Goal: Task Accomplishment & Management: Manage account settings

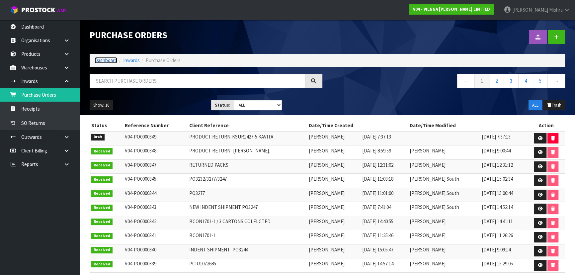
click at [106, 59] on link "Dashboard" at bounding box center [106, 60] width 23 height 6
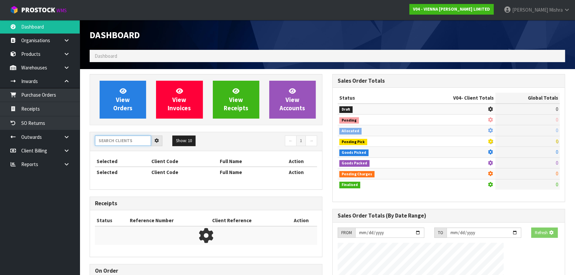
click at [119, 141] on input "text" at bounding box center [123, 141] width 56 height 10
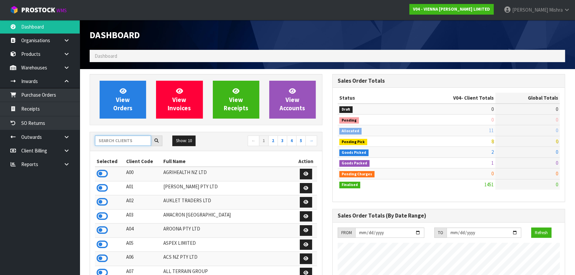
scroll to position [538, 242]
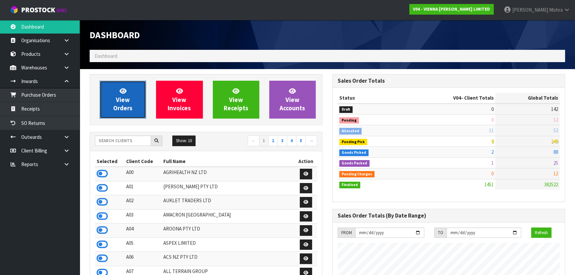
click at [112, 92] on link "View Orders" at bounding box center [123, 100] width 46 height 38
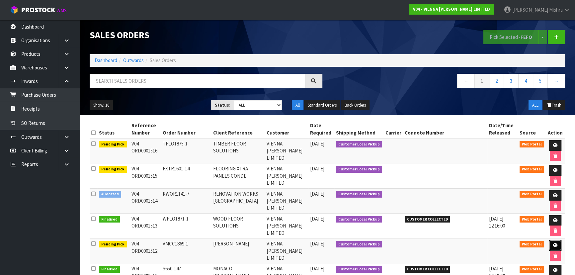
click at [554, 243] on icon at bounding box center [555, 245] width 5 height 4
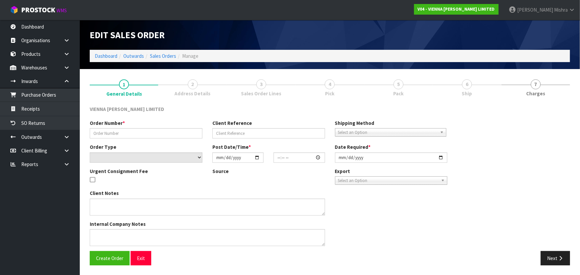
type input "VMCC1869-1"
type input "[PERSON_NAME]"
select select "number:0"
type input "[DATE]"
type input "15:42:00.000"
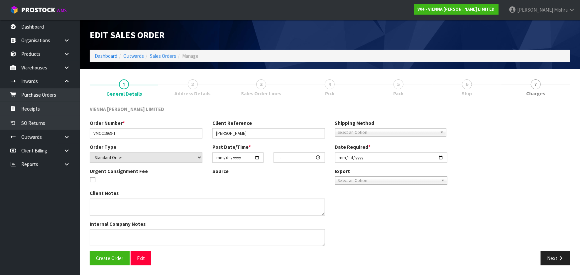
type input "[DATE]"
type textarea "LAMINATE ORDER"
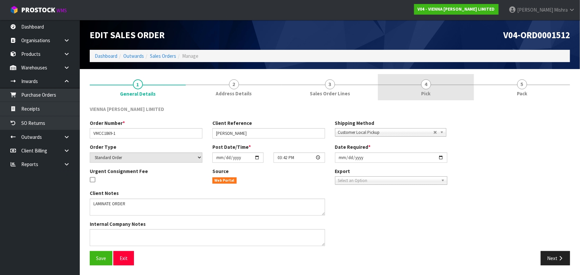
click at [446, 88] on link "4 Pick" at bounding box center [426, 87] width 96 height 26
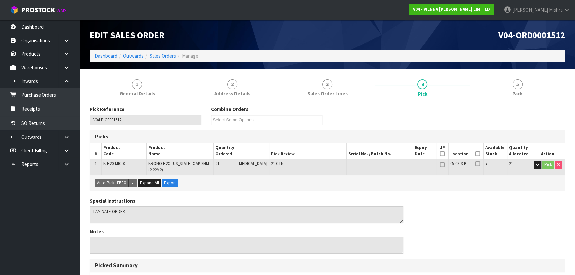
click at [476, 154] on icon at bounding box center [478, 154] width 5 height 0
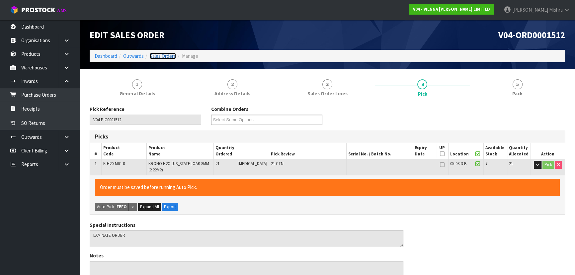
click at [170, 58] on link "Sales Orders" at bounding box center [163, 56] width 26 height 6
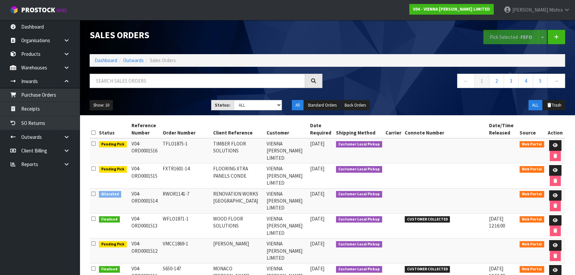
click at [246, 73] on div "Sales Orders Pick Selected - FEFO Split button! FIFO - First In First Out FEFO …" at bounding box center [328, 67] width 486 height 95
click at [234, 78] on input "text" at bounding box center [198, 81] width 216 height 14
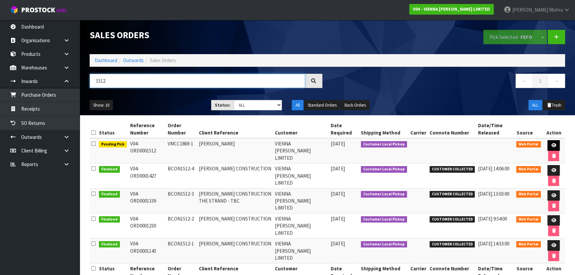
type input "1512"
click at [556, 143] on link at bounding box center [554, 145] width 12 height 11
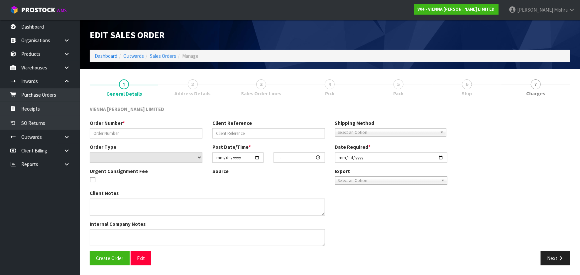
type input "VMCC1869-1"
type input "[PERSON_NAME]"
select select "number:0"
type input "[DATE]"
type input "15:42:00.000"
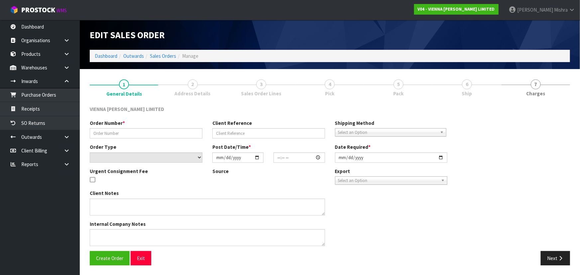
type input "[DATE]"
type textarea "LAMINATE ORDER"
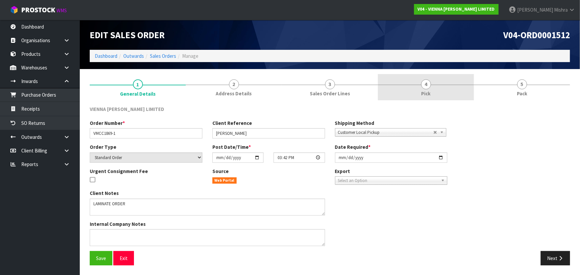
click at [434, 87] on link "4 Pick" at bounding box center [426, 87] width 96 height 26
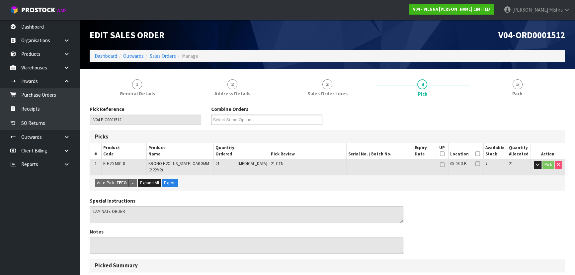
click at [476, 151] on th "Picked" at bounding box center [478, 151] width 12 height 16
click at [476, 154] on icon at bounding box center [478, 154] width 5 height 0
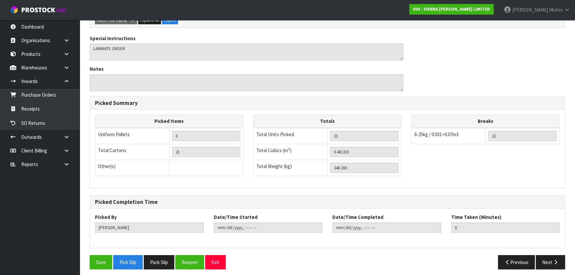
scroll to position [190, 0]
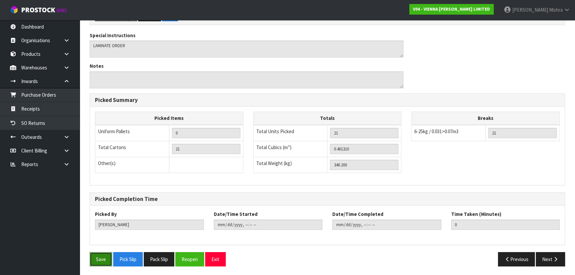
click at [96, 262] on button "Save" at bounding box center [101, 259] width 23 height 14
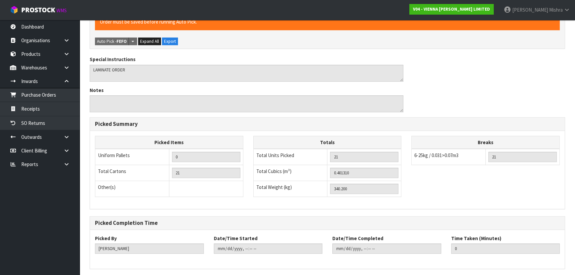
scroll to position [0, 0]
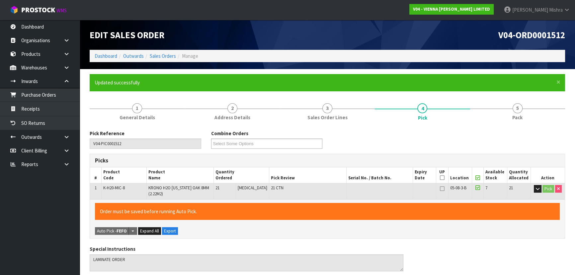
type input "[PERSON_NAME]"
type input "[DATE]T08:14:03"
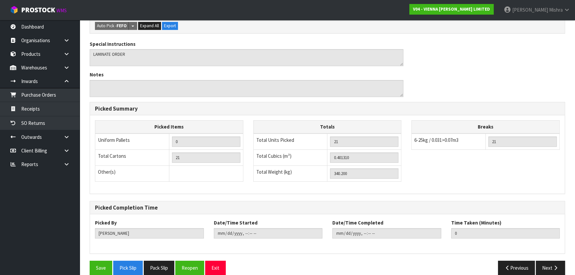
scroll to position [190, 0]
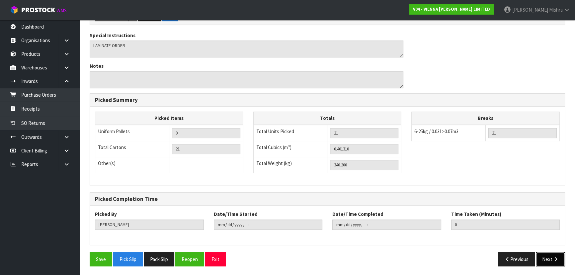
click at [549, 255] on button "Next" at bounding box center [550, 259] width 29 height 14
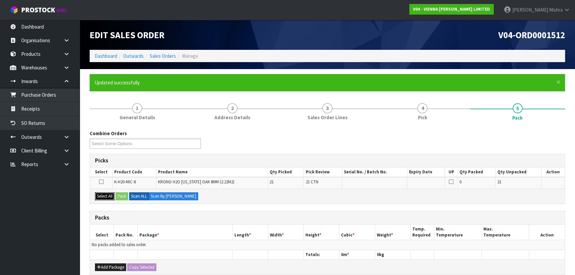
click at [107, 193] on button "Select All" at bounding box center [105, 196] width 20 height 8
click at [121, 195] on button "Pack" at bounding box center [122, 196] width 13 height 8
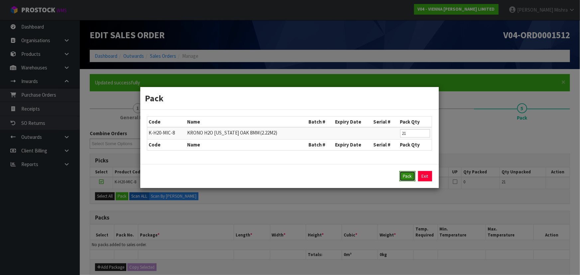
click at [411, 174] on button "Pack" at bounding box center [407, 176] width 16 height 11
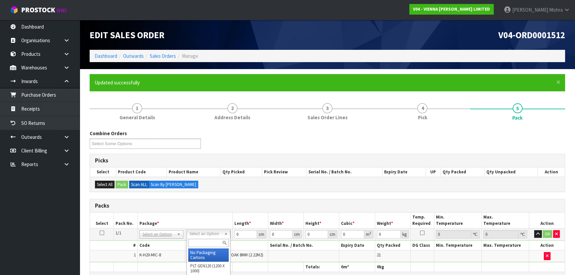
click at [199, 240] on input "text" at bounding box center [208, 243] width 41 height 8
type input "RET"
type input "340.2"
drag, startPoint x: 244, startPoint y: 233, endPoint x: 231, endPoint y: 233, distance: 13.0
click at [231, 233] on tr "1/1 NONE 007-001 007-002 007-004 007-009 007-013 007-014 007-015 007-017 007-01…" at bounding box center [327, 234] width 475 height 12
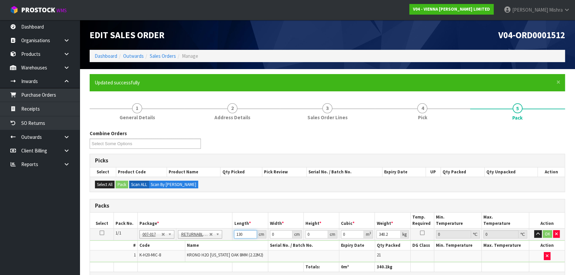
type input "130"
type input "83"
type input "5"
type input "0.05395"
type input "57"
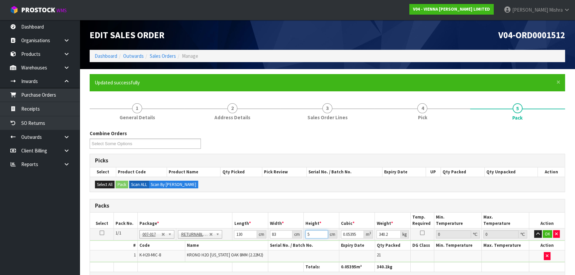
type input "0.61503"
type input "57"
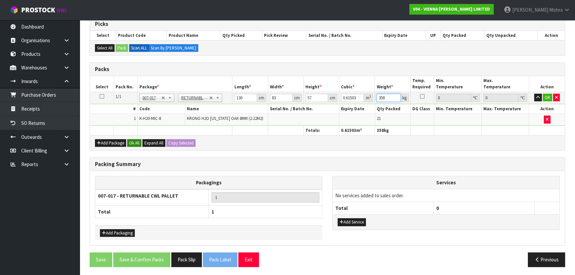
type input "358"
click at [133, 142] on button "Ok All" at bounding box center [134, 143] width 14 height 8
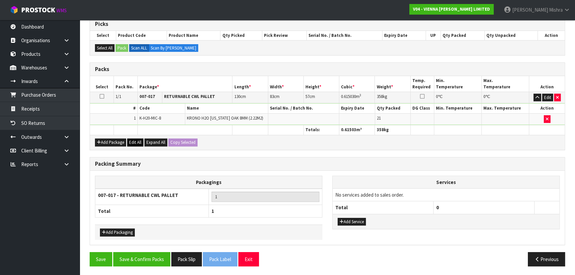
scroll to position [136, 0]
click at [133, 262] on button "Save & Confirm Packs" at bounding box center [141, 259] width 57 height 14
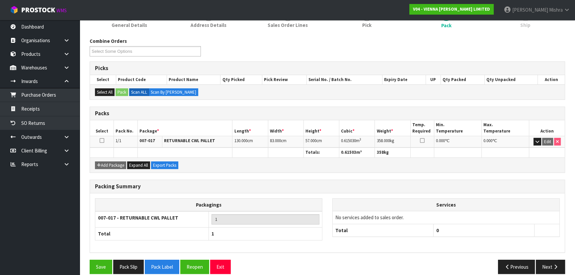
scroll to position [100, 0]
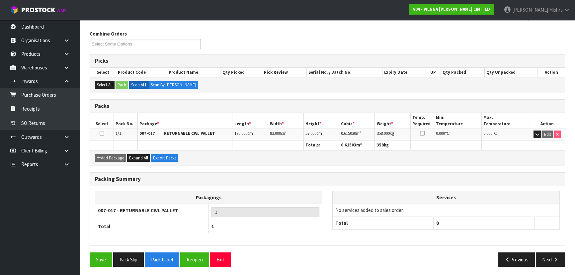
click at [193, 249] on div "Packing Summary Packagings 007-017 - RETURNABLE CWL PALLET 1 Total 1 Services N…" at bounding box center [328, 212] width 486 height 80
click at [193, 255] on button "Reopen" at bounding box center [194, 259] width 29 height 14
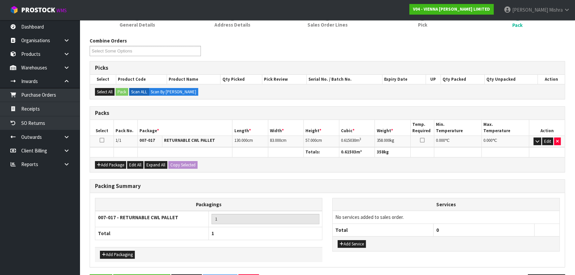
scroll to position [115, 0]
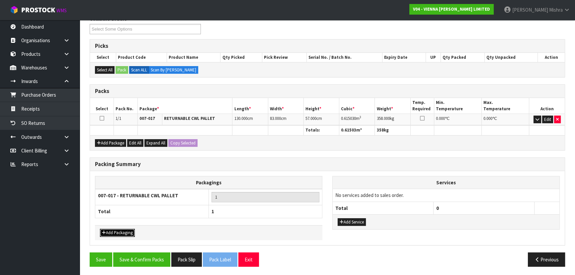
click at [112, 229] on button "Add Packaging" at bounding box center [117, 233] width 35 height 8
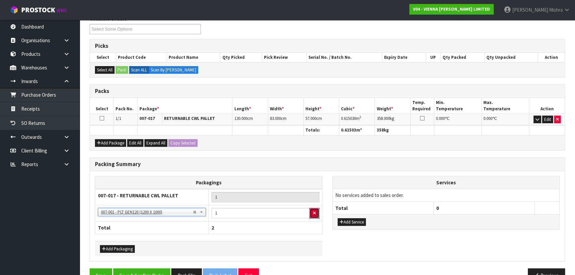
click at [315, 211] on icon "button" at bounding box center [314, 213] width 3 height 4
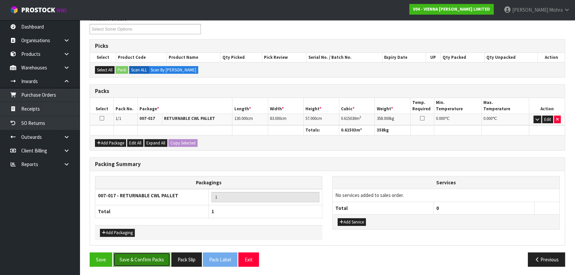
click at [144, 256] on button "Save & Confirm Packs" at bounding box center [141, 259] width 57 height 14
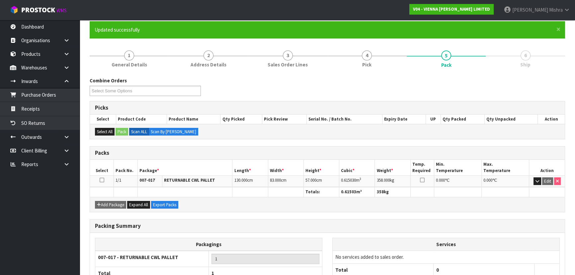
scroll to position [100, 0]
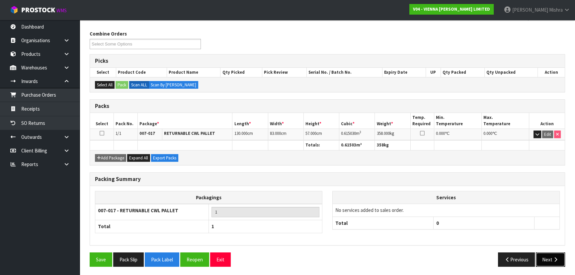
click at [557, 257] on icon "button" at bounding box center [556, 259] width 6 height 5
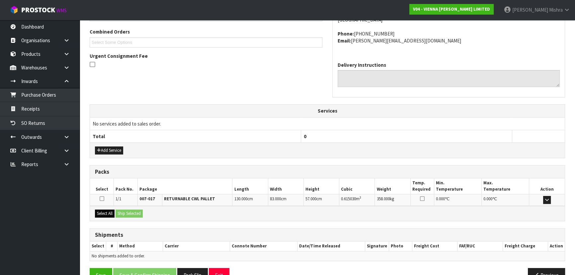
scroll to position [184, 0]
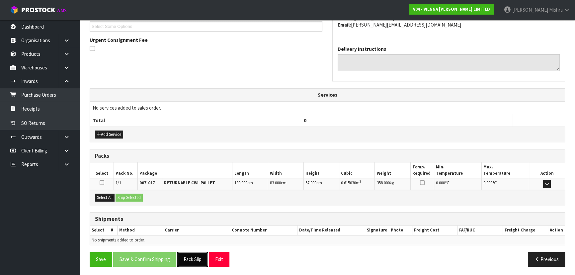
click at [192, 254] on button "Pack Slip" at bounding box center [192, 259] width 31 height 14
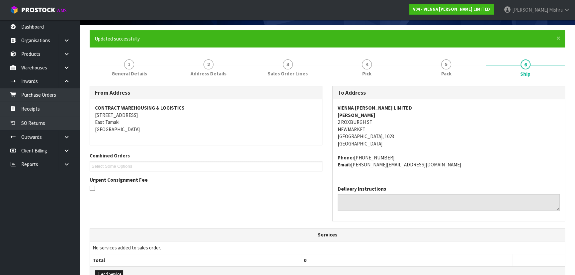
scroll to position [0, 0]
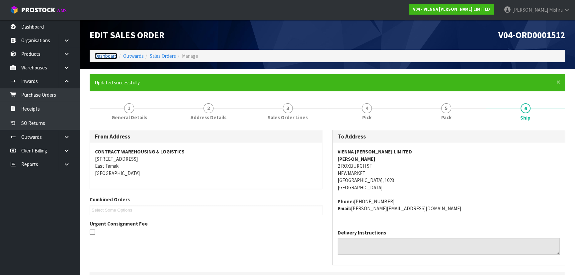
click at [109, 55] on link "Dashboard" at bounding box center [106, 56] width 23 height 6
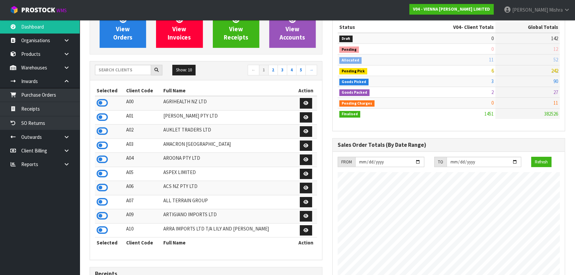
scroll to position [90, 0]
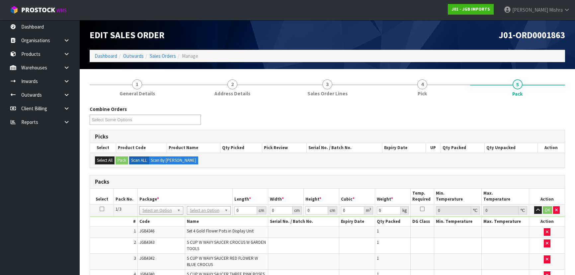
scroll to position [92, 0]
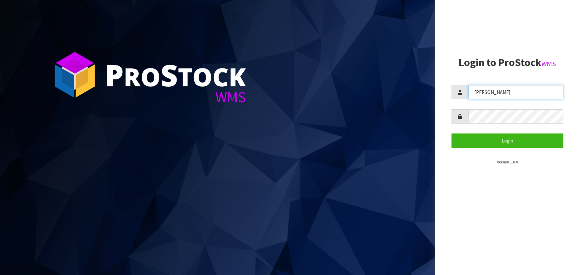
drag, startPoint x: 503, startPoint y: 93, endPoint x: 441, endPoint y: 93, distance: 61.4
click at [441, 93] on aside "Login to ProStock WMS Lalisha Login Version 1.0.0" at bounding box center [507, 137] width 145 height 275
type input "POLLY"
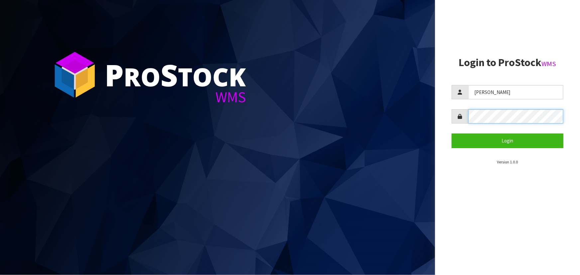
click at [451, 134] on button "Login" at bounding box center [507, 141] width 112 height 14
